Goal: Task Accomplishment & Management: Manage account settings

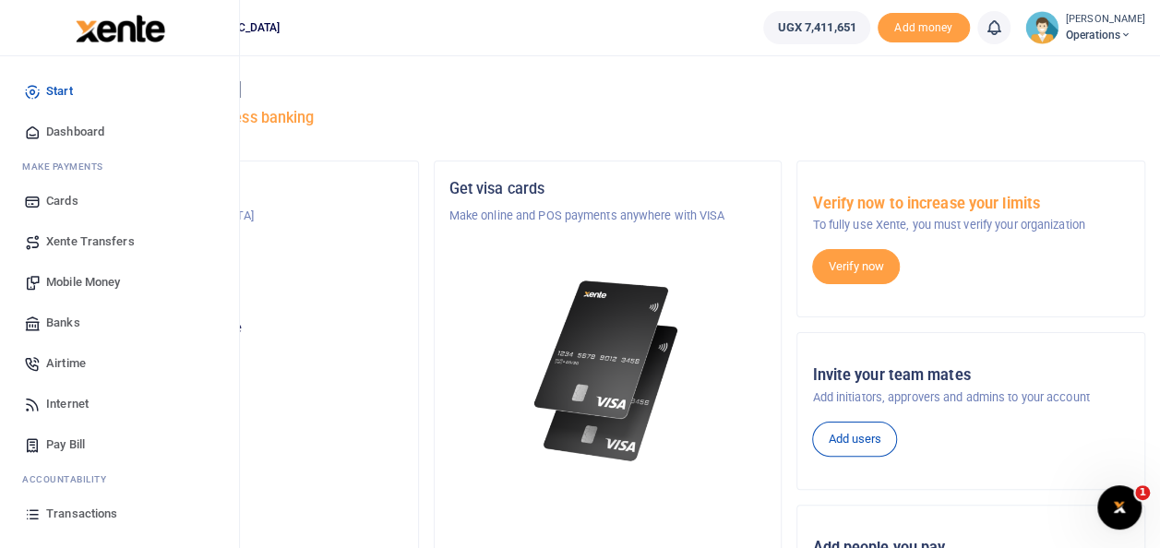
click at [105, 280] on span "Mobile Money" at bounding box center [83, 282] width 74 height 18
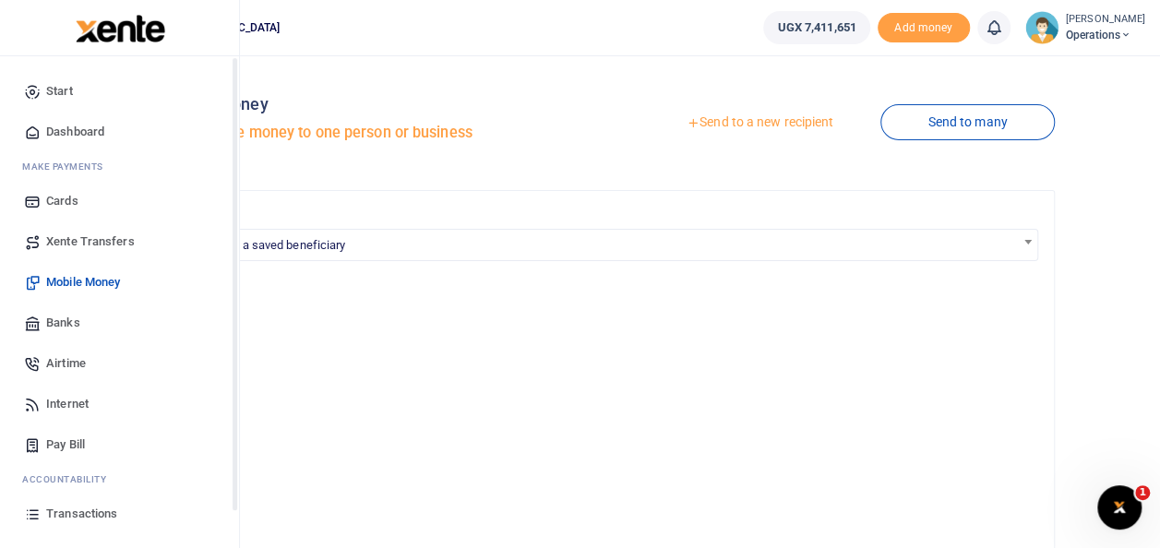
scroll to position [110, 0]
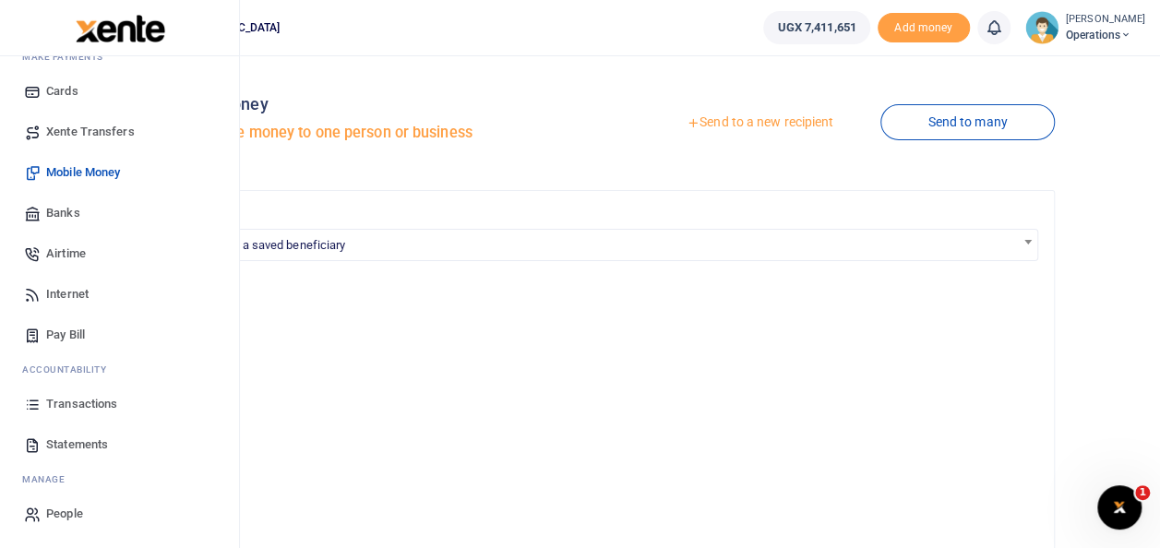
click at [70, 447] on span "Statements" at bounding box center [77, 445] width 62 height 18
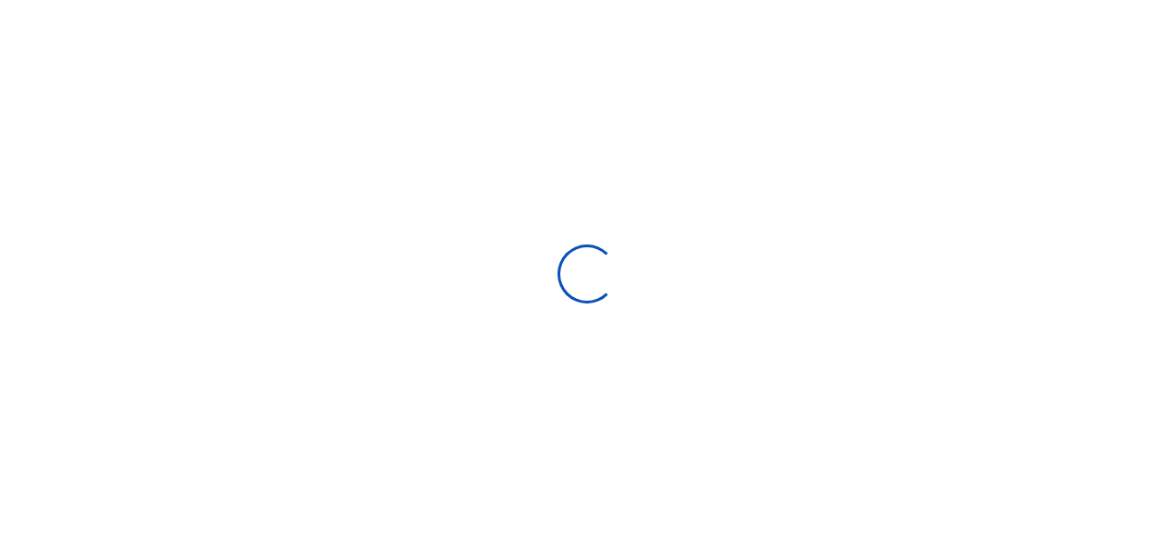
select select "ALL"
type input "[DATE] - [DATE]"
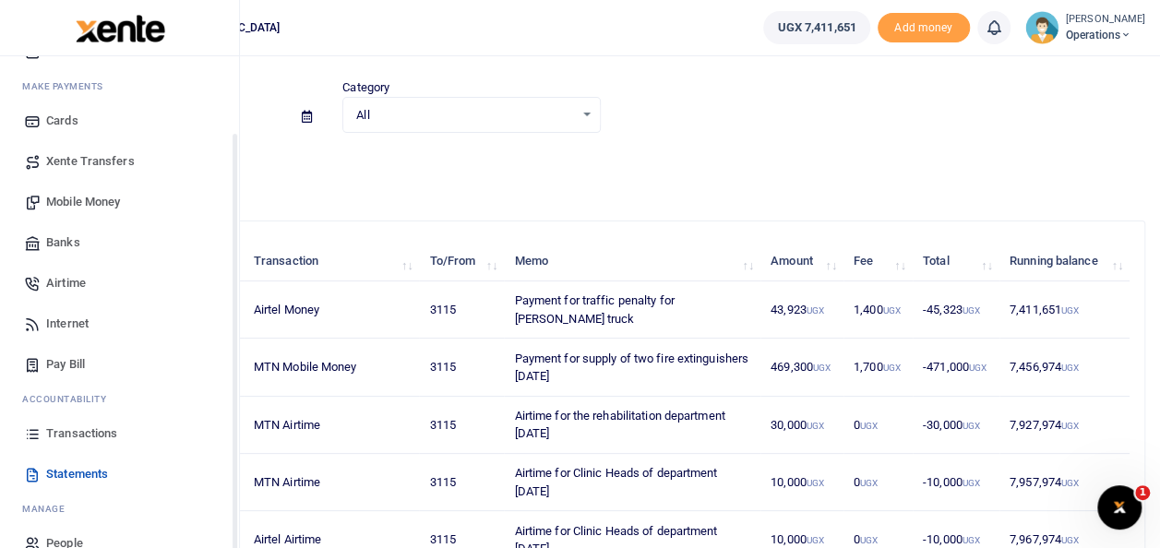
scroll to position [91, 0]
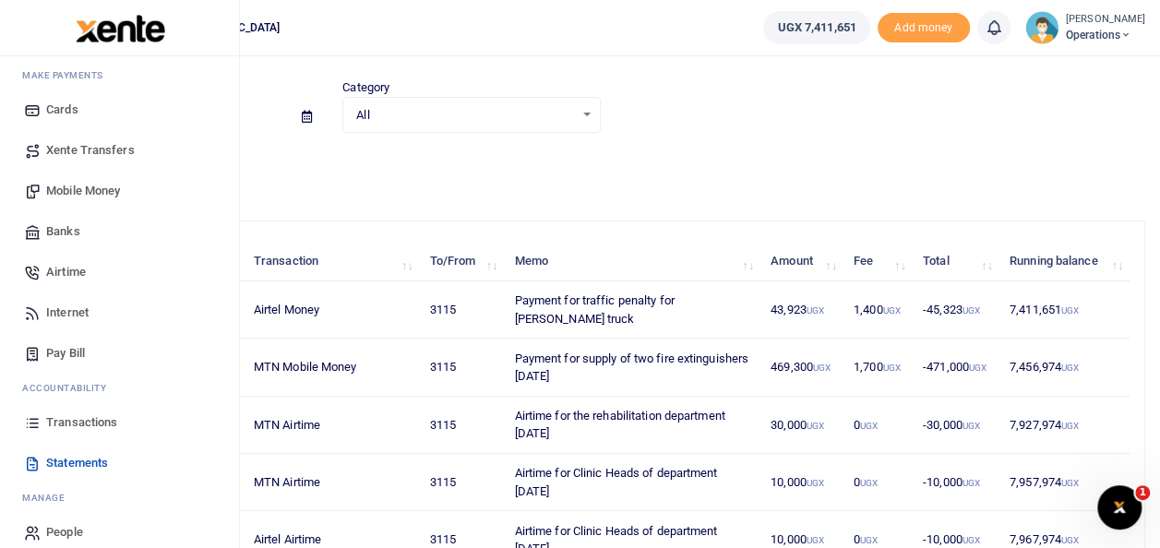
click at [68, 465] on span "Statements" at bounding box center [77, 463] width 62 height 18
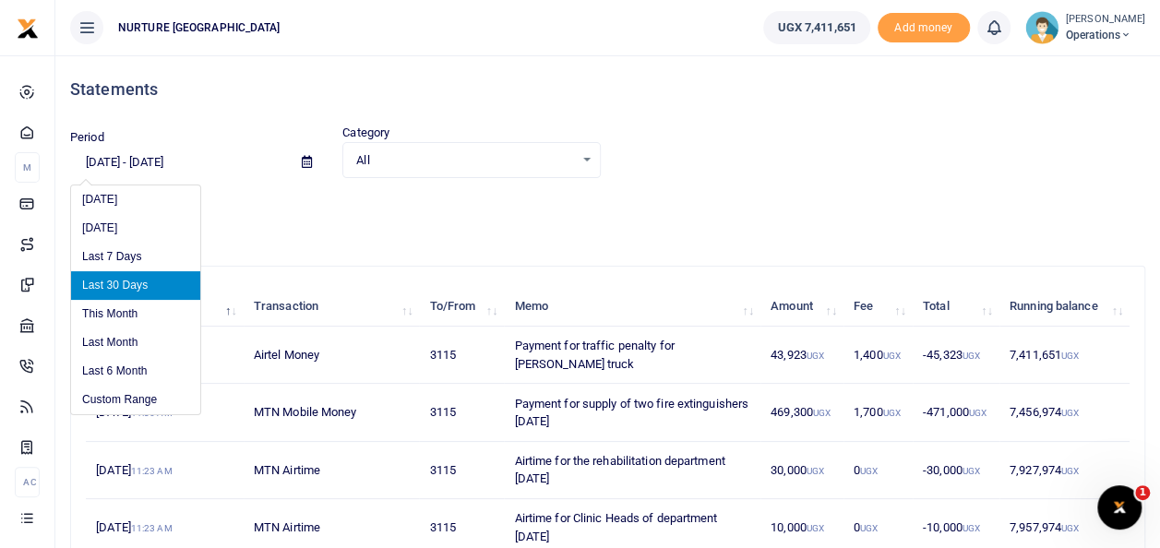
click at [144, 170] on input "09/09/2025 - 10/08/2025" at bounding box center [178, 162] width 217 height 31
click at [109, 313] on li "This Month" at bounding box center [135, 314] width 129 height 29
type input "10/01/2025 - 10/31/2025"
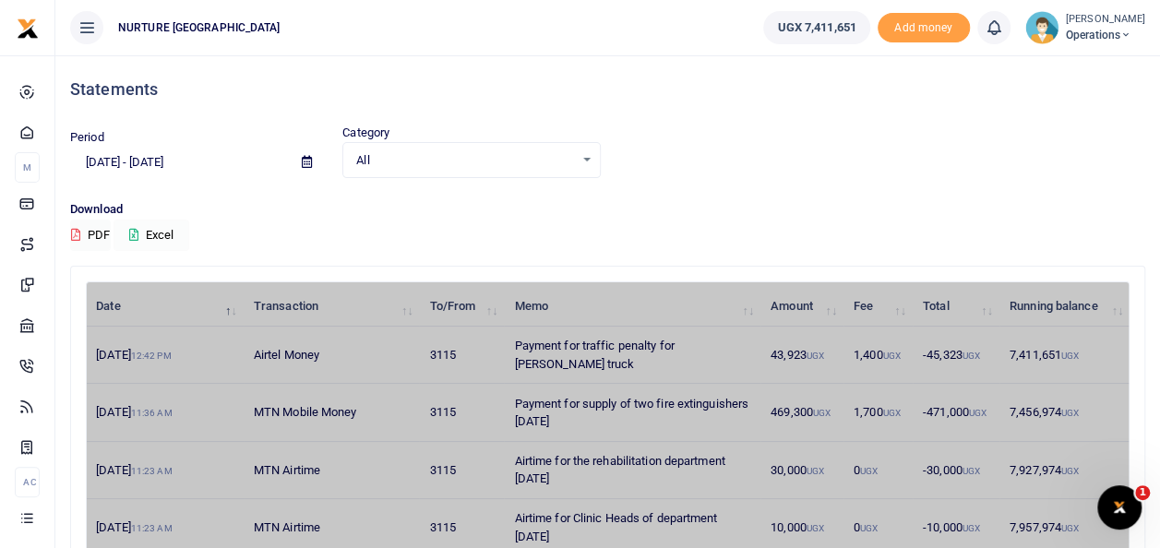
click at [166, 233] on button "Excel" at bounding box center [152, 235] width 76 height 31
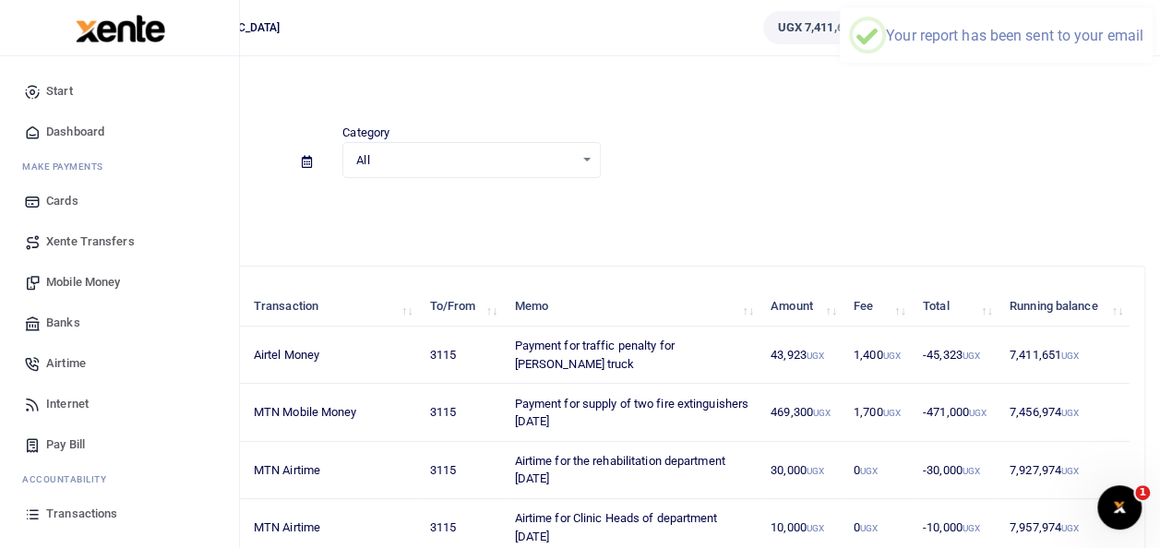
click at [65, 510] on span "Transactions" at bounding box center [81, 514] width 71 height 18
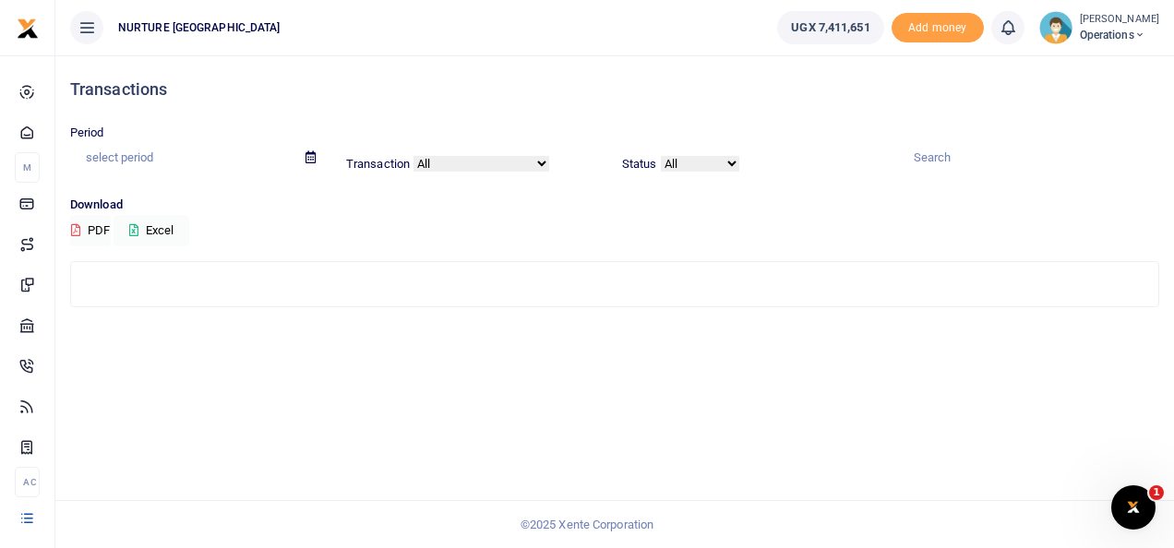
click at [138, 153] on input "text" at bounding box center [180, 157] width 221 height 31
click at [78, 188] on div "Period Transaction All Airtime Internet Utilities Invoices Mobile Money Payout …" at bounding box center [615, 160] width 1104 height 72
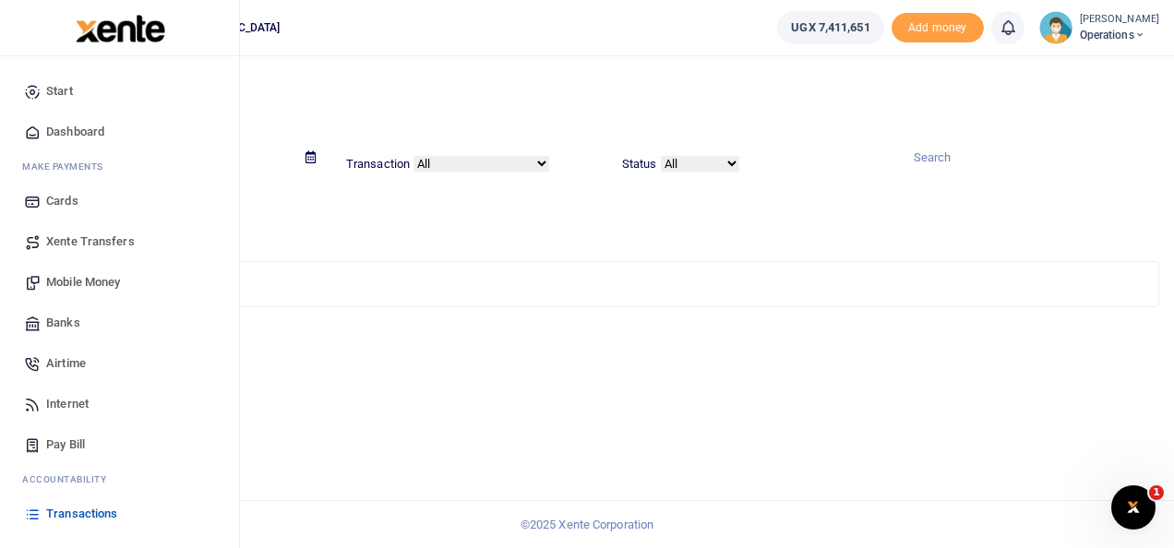
click at [74, 513] on span "Transactions" at bounding box center [81, 514] width 71 height 18
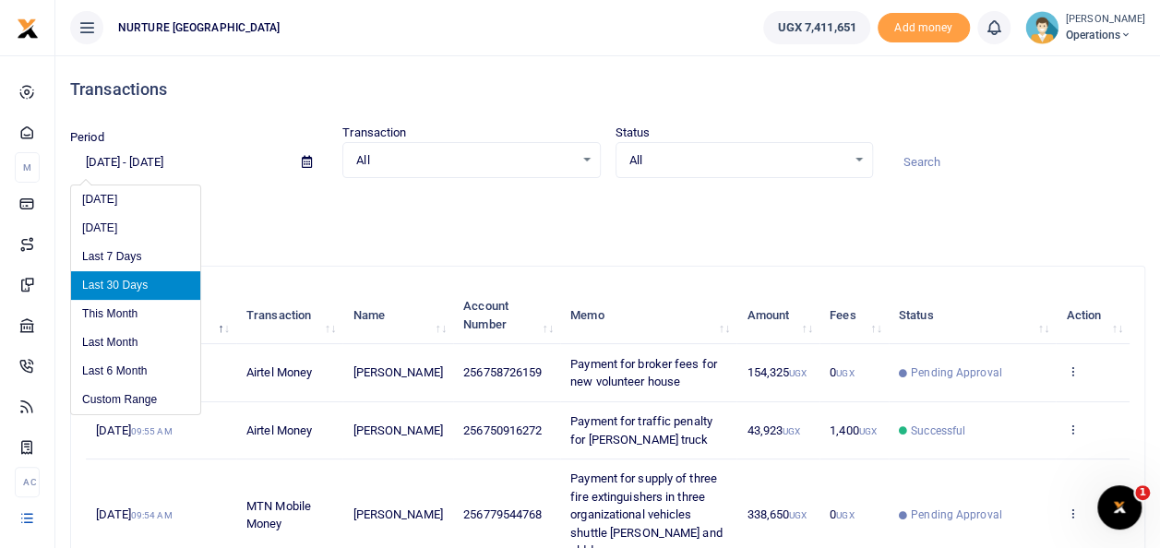
click at [157, 161] on input "[DATE] - [DATE]" at bounding box center [178, 162] width 217 height 31
click at [126, 310] on li "This Month" at bounding box center [135, 314] width 129 height 29
type input "[DATE] - [DATE]"
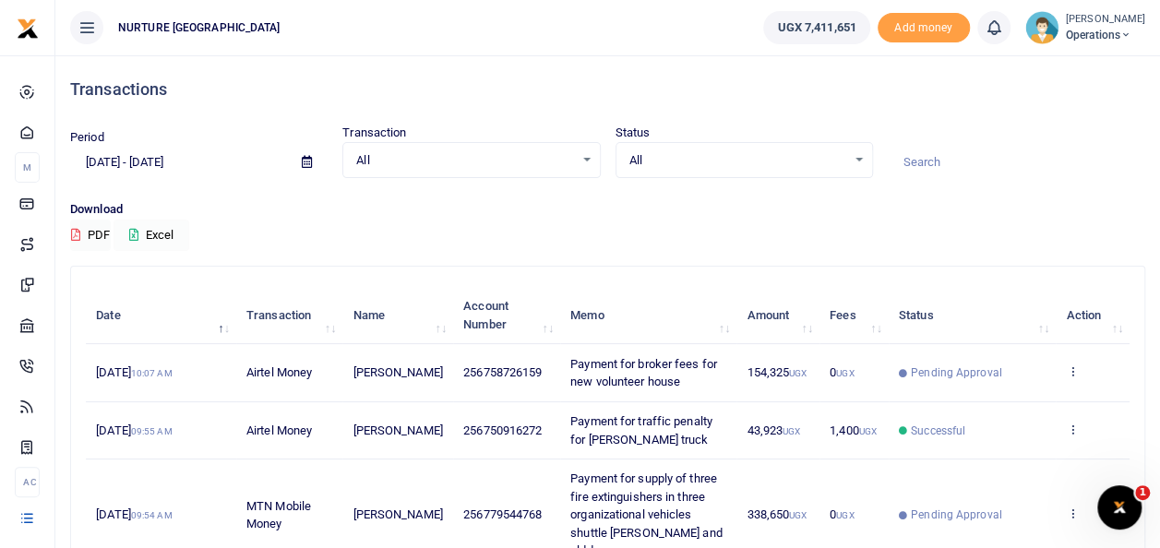
click at [166, 225] on button "Excel" at bounding box center [152, 235] width 76 height 31
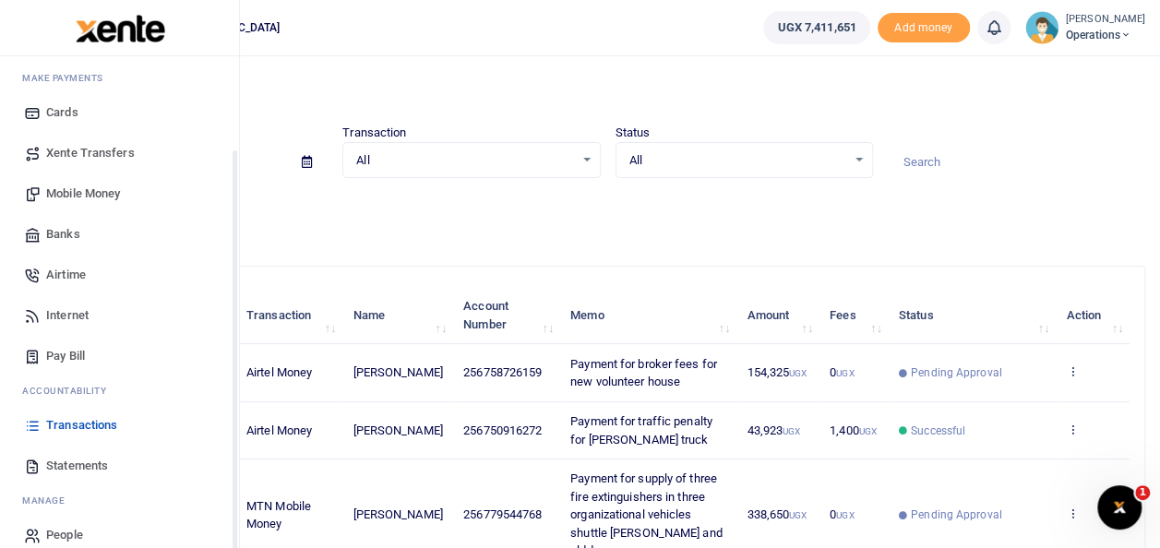
scroll to position [110, 0]
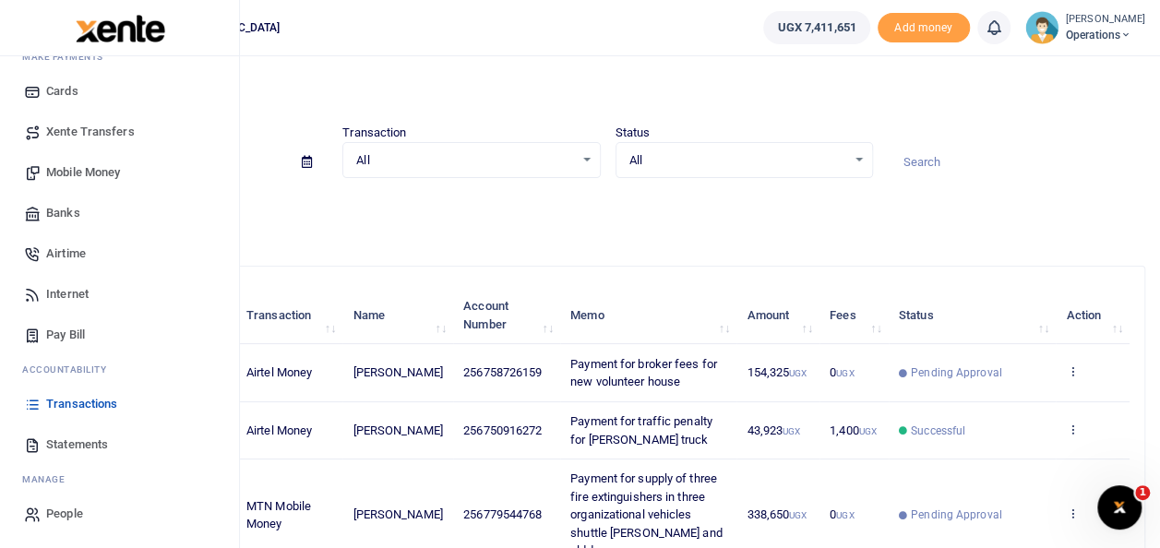
click at [87, 450] on span "Statements" at bounding box center [77, 445] width 62 height 18
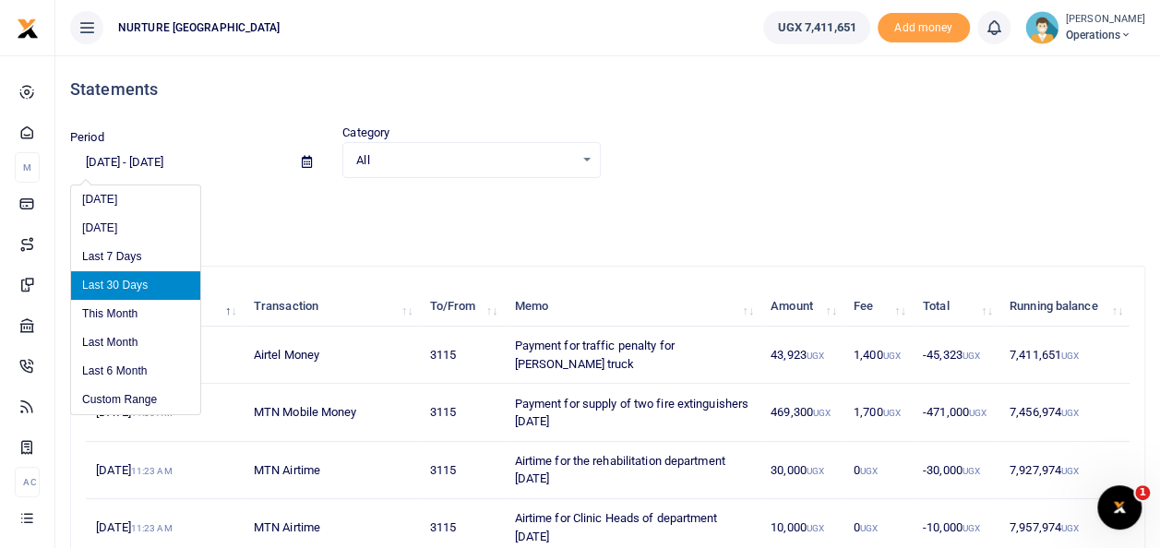
click at [138, 164] on input "[DATE] - [DATE]" at bounding box center [178, 162] width 217 height 31
click at [114, 317] on li "This Month" at bounding box center [135, 314] width 129 height 29
type input "10/01/2025 - 10/31/2025"
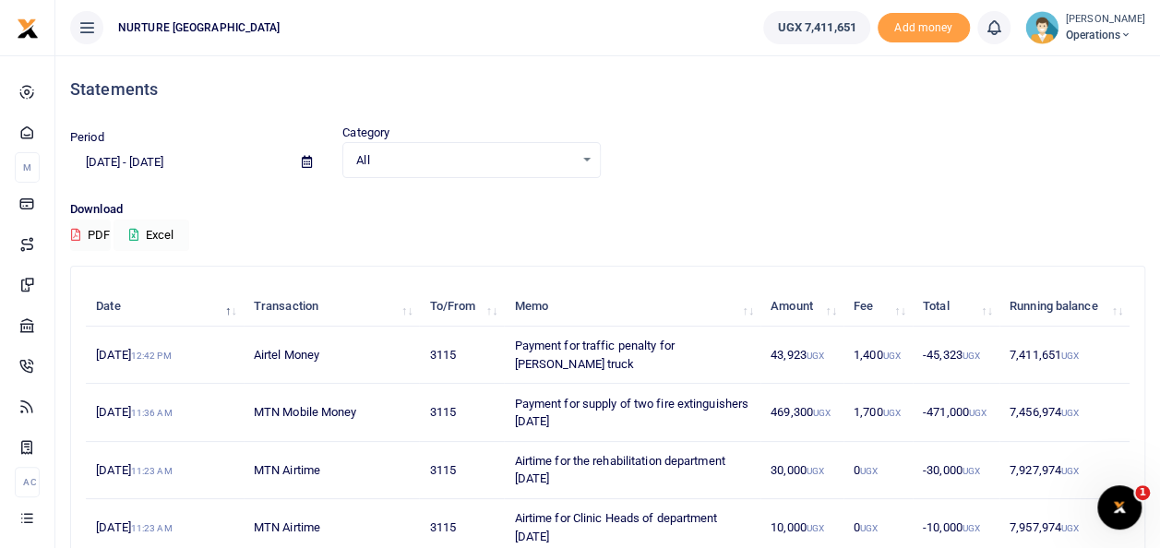
click at [167, 231] on button "Excel" at bounding box center [152, 235] width 76 height 31
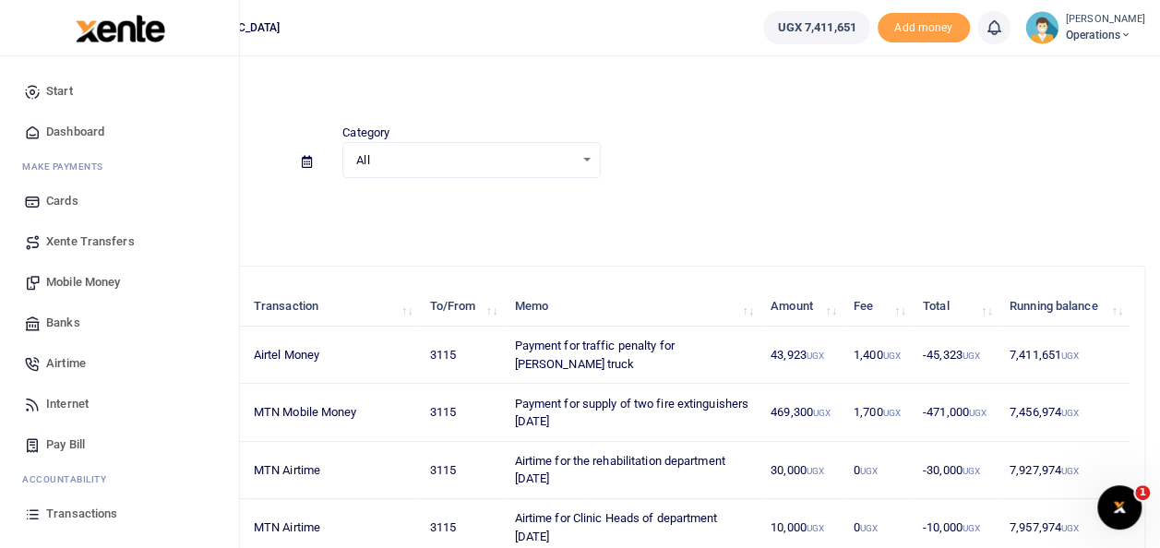
click at [55, 521] on span "Transactions" at bounding box center [81, 514] width 71 height 18
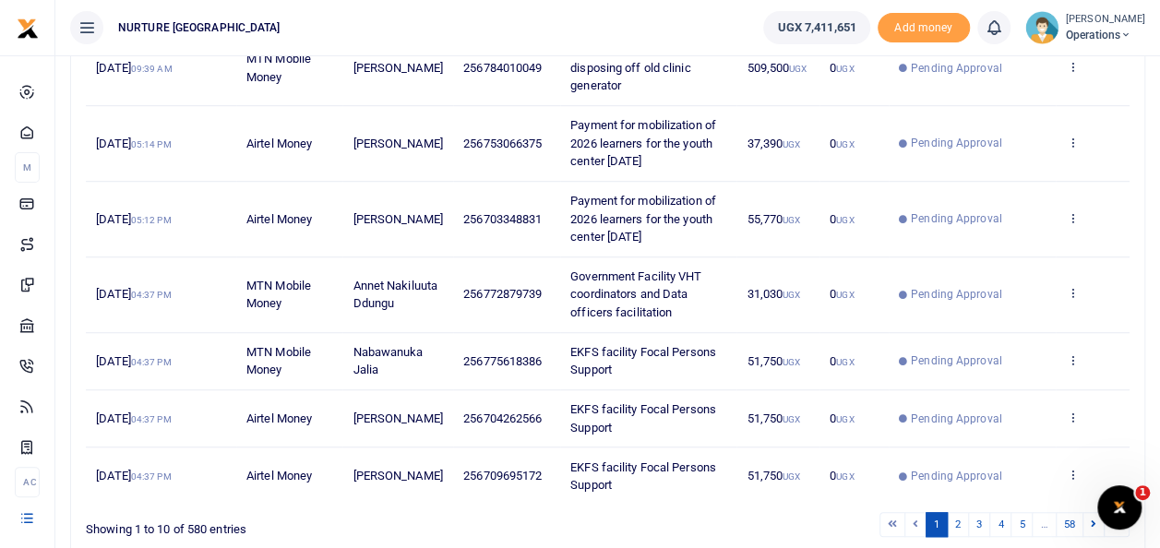
scroll to position [601, 0]
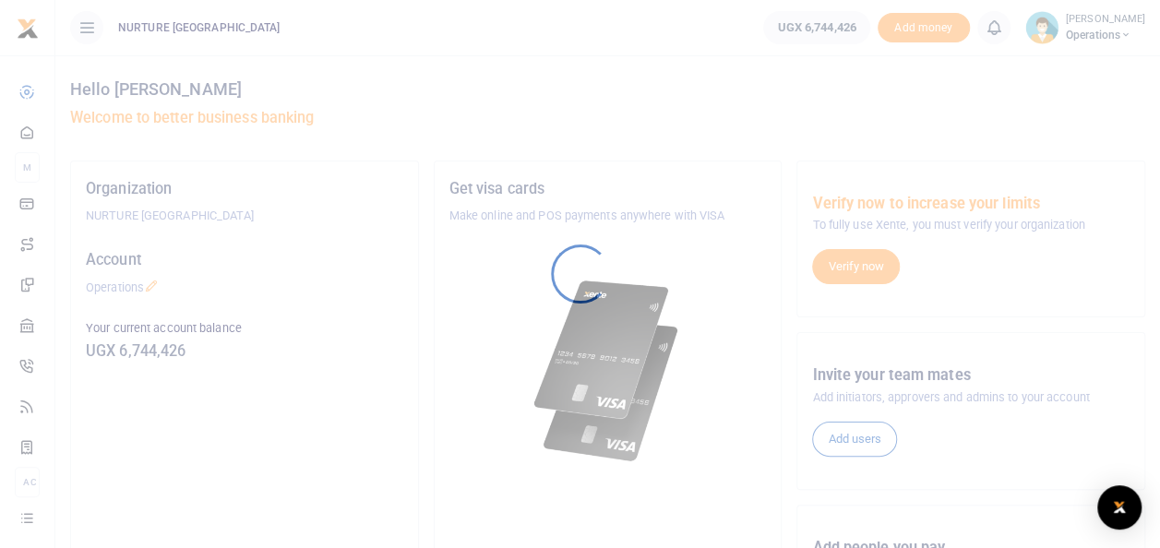
click at [429, 496] on div at bounding box center [580, 274] width 1160 height 548
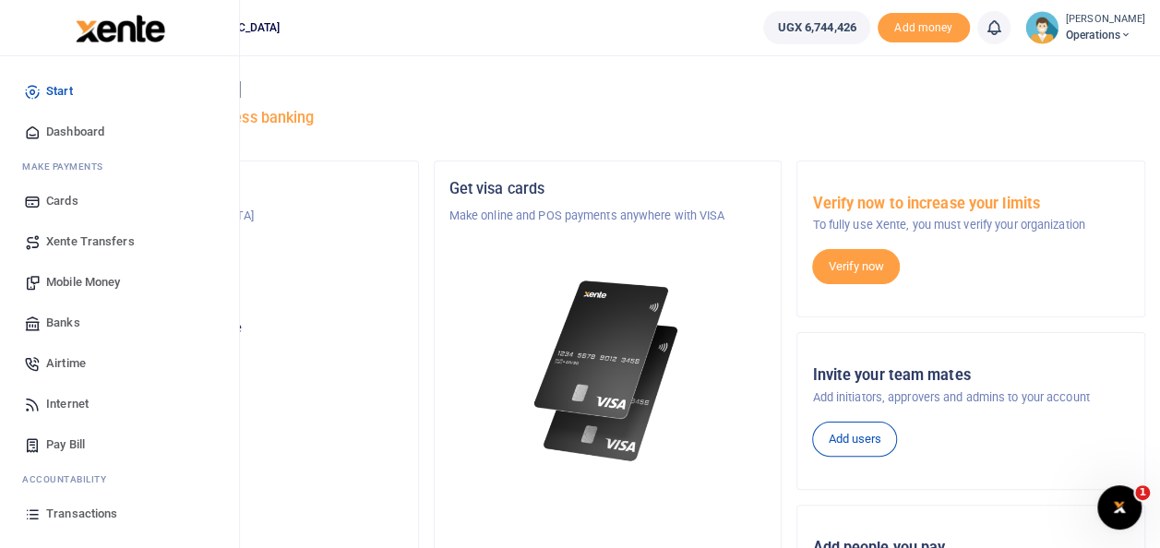
click at [71, 509] on span "Transactions" at bounding box center [81, 514] width 71 height 18
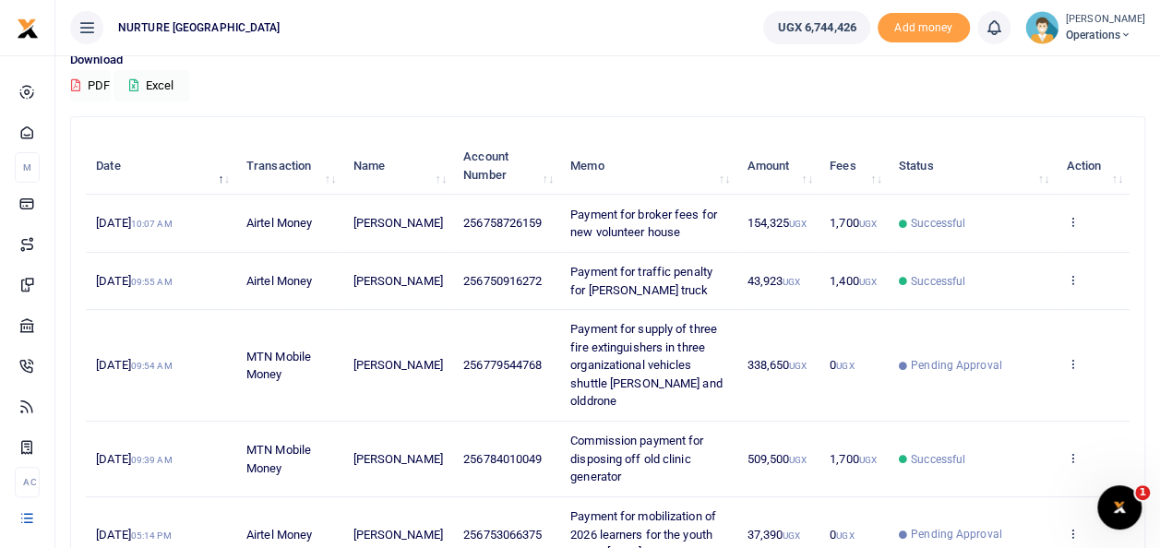
scroll to position [156, 0]
